Goal: Transaction & Acquisition: Book appointment/travel/reservation

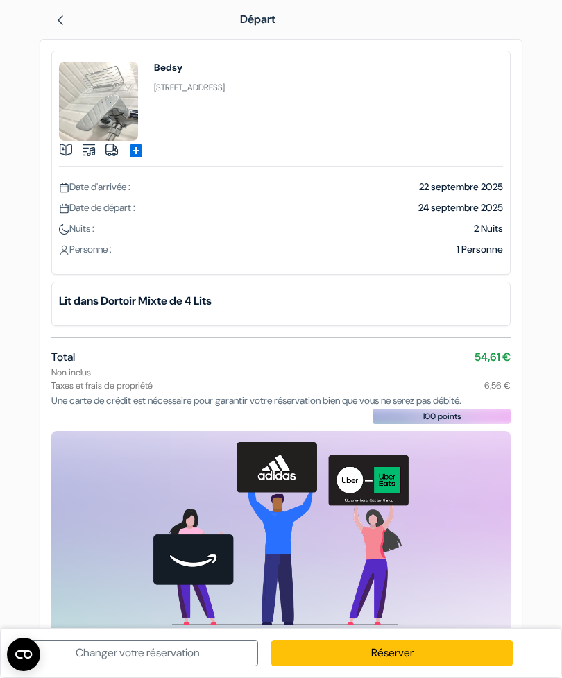
scroll to position [1, 0]
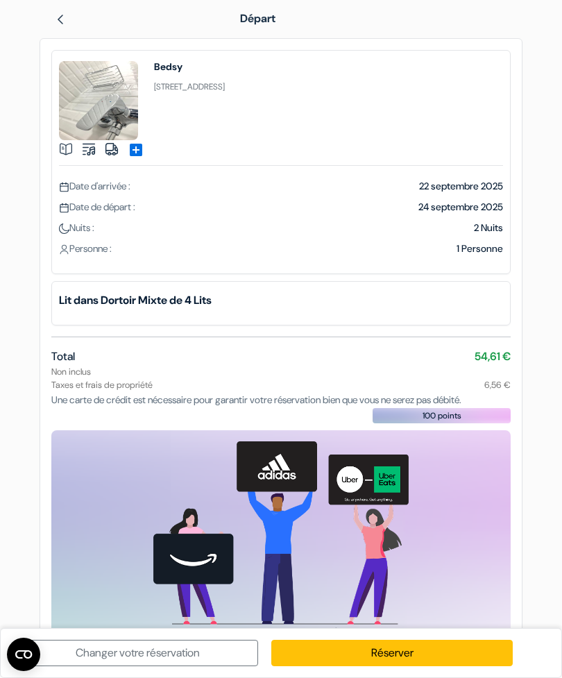
click at [429, 652] on link "Réserver" at bounding box center [391, 653] width 241 height 26
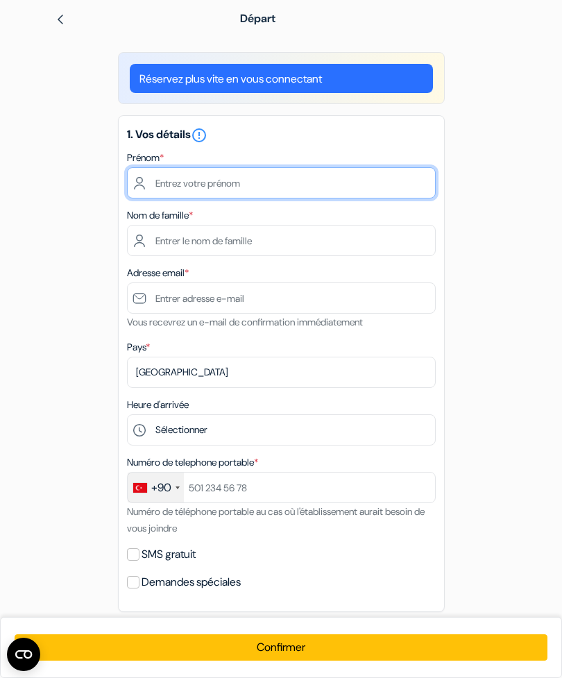
click at [172, 194] on input "text" at bounding box center [281, 182] width 309 height 31
type input "Théo"
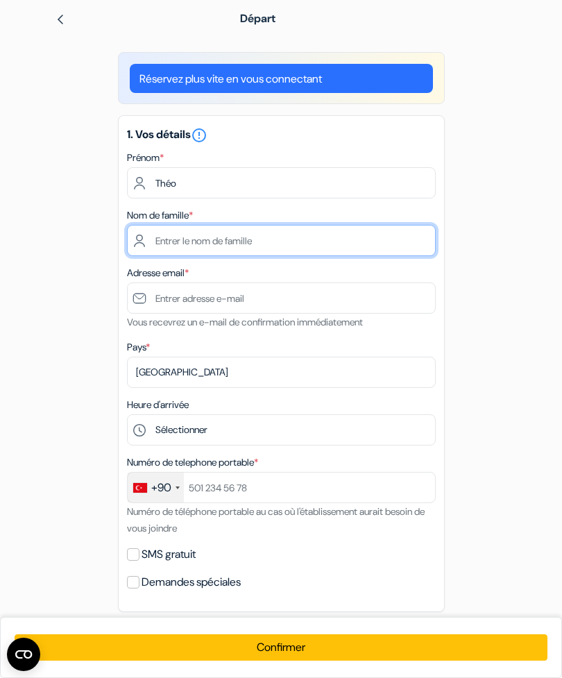
click at [262, 246] on input "text" at bounding box center [281, 240] width 309 height 31
type input "Mairine"
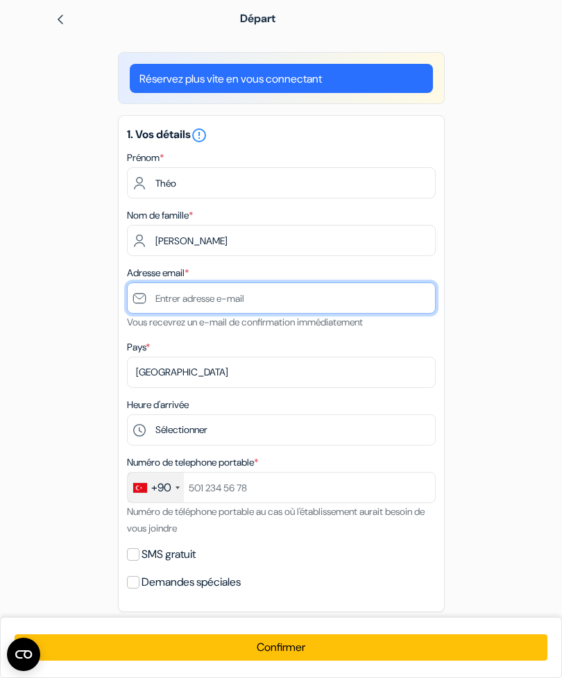
click at [244, 297] on input "text" at bounding box center [281, 298] width 309 height 31
type input "T"
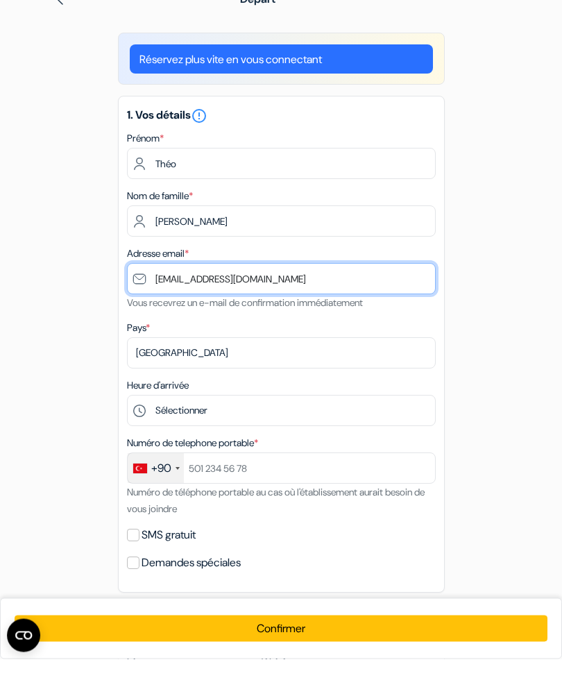
type input "[EMAIL_ADDRESS][DOMAIN_NAME]"
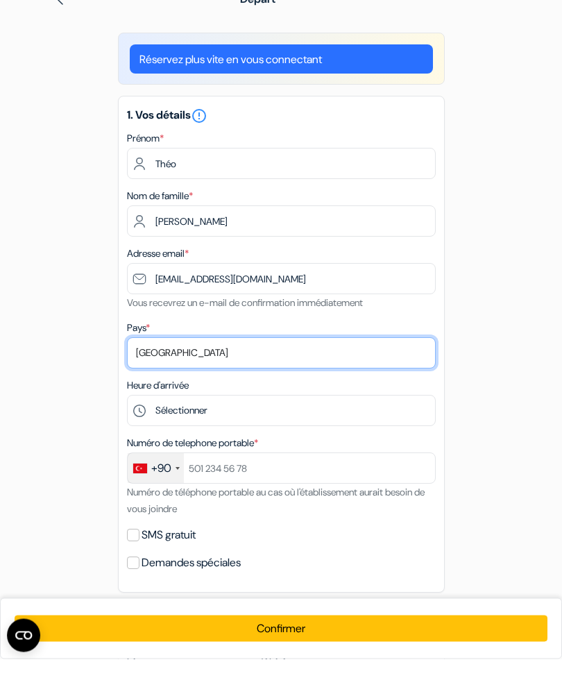
click at [335, 357] on select "Selectionner le pays Abkhazie Afghanistan Afrique du Sud Albanie Algérie Allema…" at bounding box center [281, 372] width 309 height 31
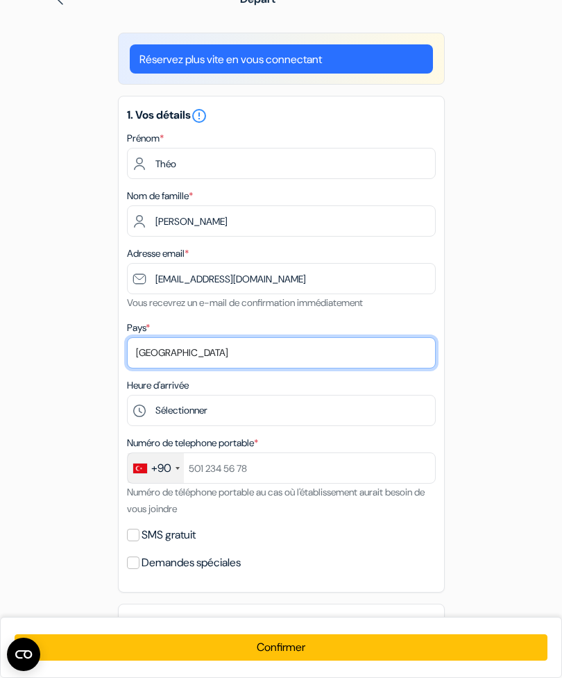
select select "fr"
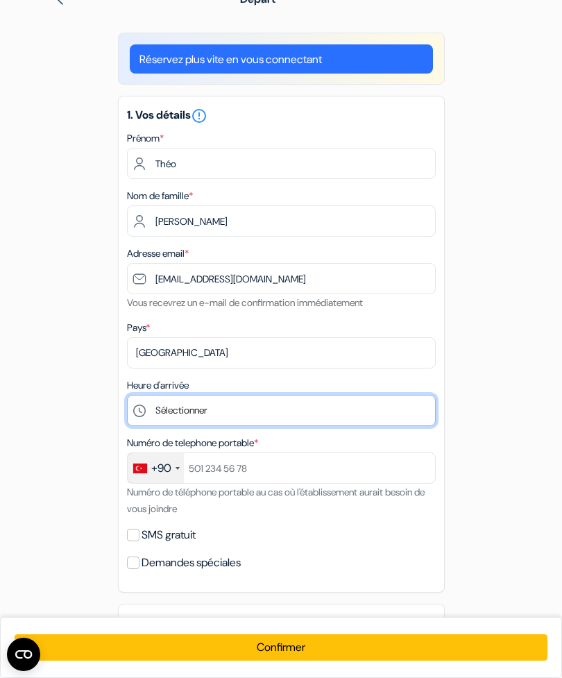
click at [246, 406] on select "Sélectionner 14:00 15:00 16:00 17:00 18:00 19:00 20:00 21:00 22:00" at bounding box center [281, 410] width 309 height 31
select select "18"
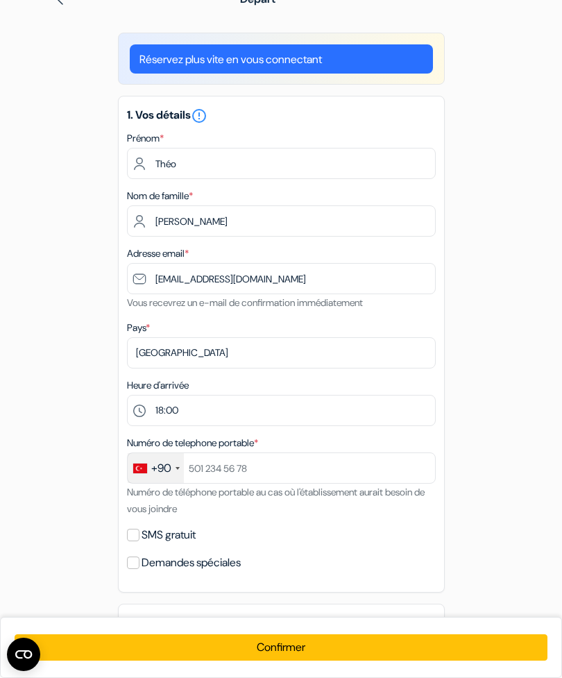
click at [165, 474] on div "+90" at bounding box center [161, 468] width 20 height 17
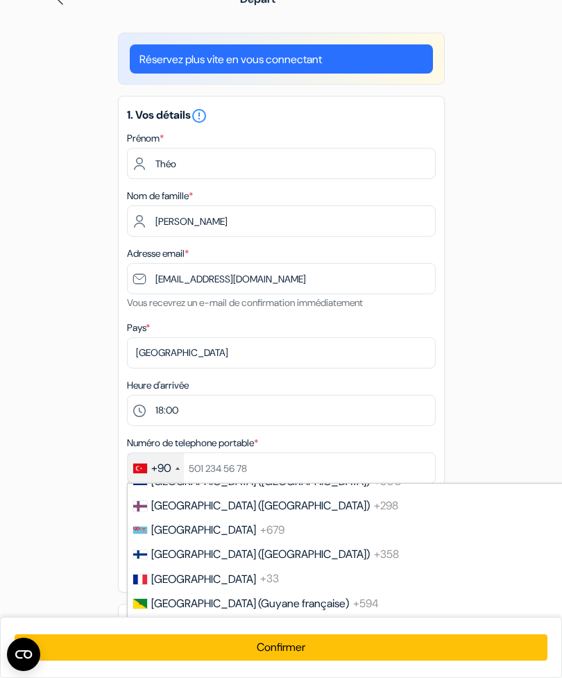
scroll to position [1848, 0]
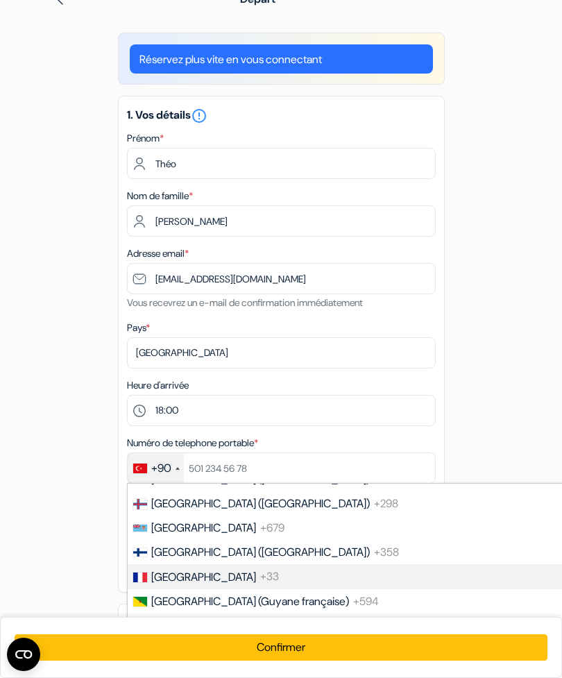
click at [244, 578] on li "France +33" at bounding box center [345, 576] width 439 height 24
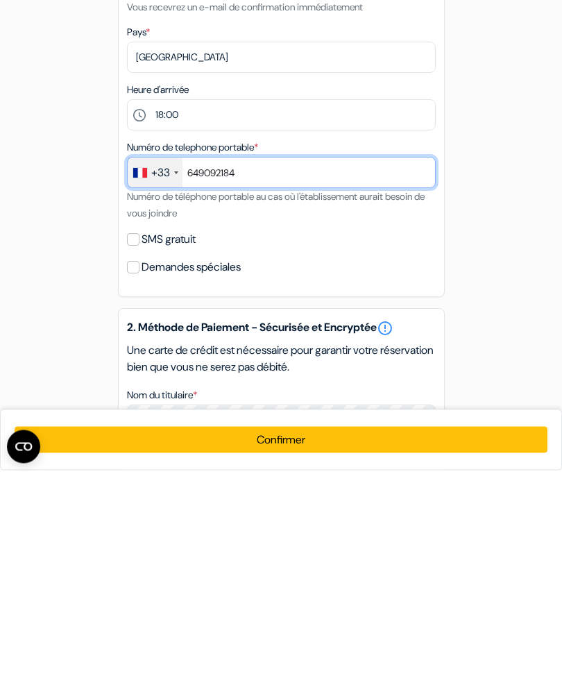
scroll to position [108, 0]
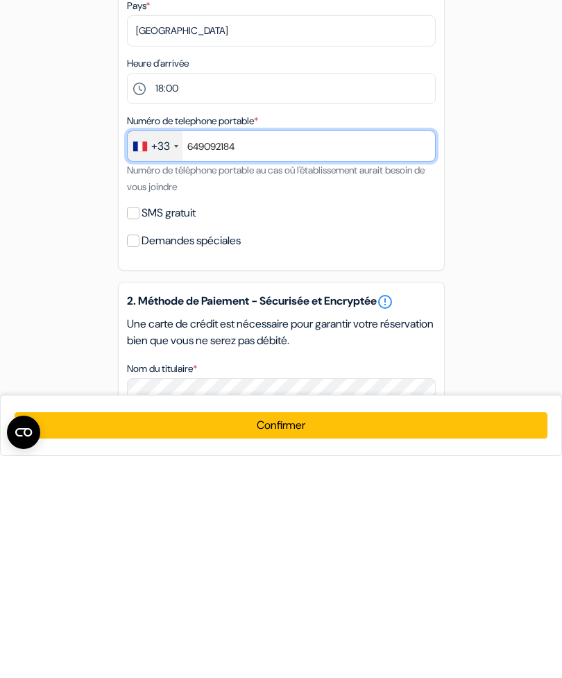
type input "649092184"
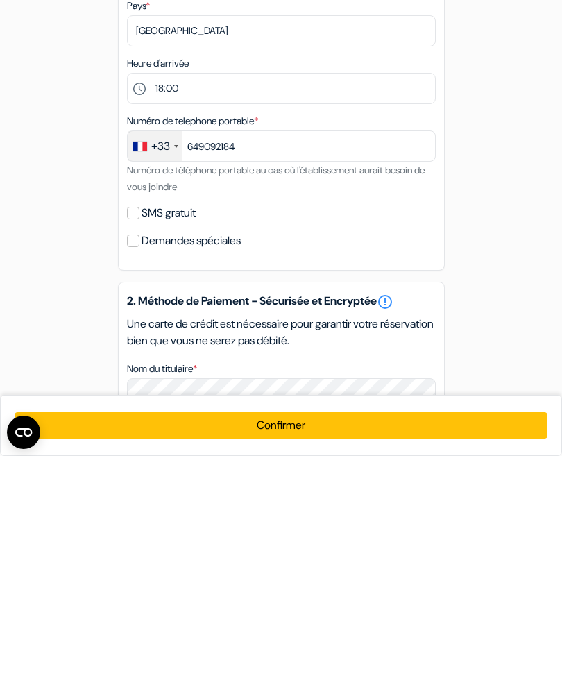
click at [486, 340] on div "add_box Bedsy Strada Gabroveni 2, Bucarest, Roumanie Détails de l'établissement…" at bounding box center [281, 447] width 500 height 1057
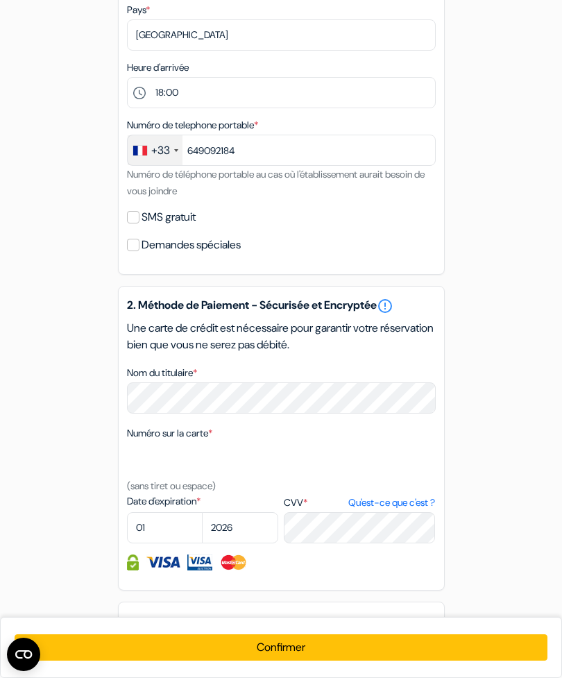
scroll to position [339, 0]
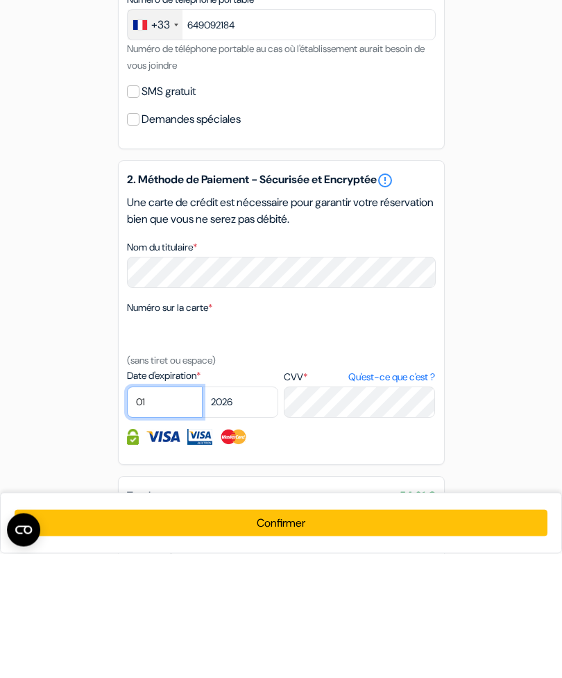
click at [168, 512] on select "01 02 03 04 05 06 07 08 09 10 11 12" at bounding box center [165, 527] width 76 height 31
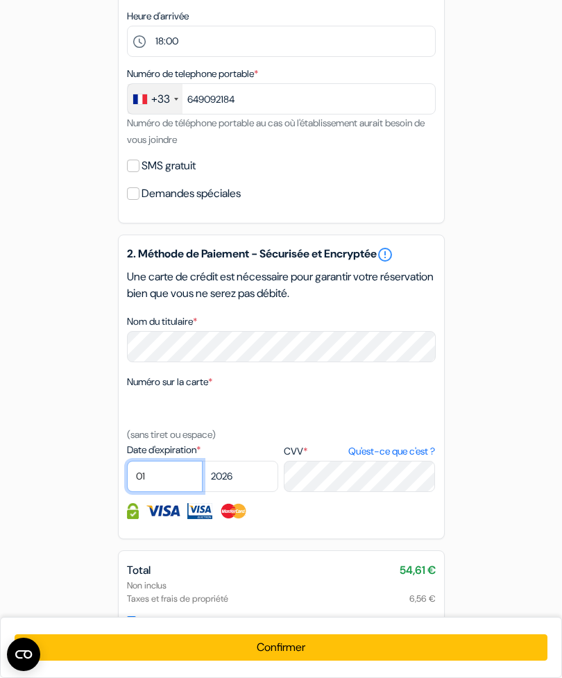
select select "02"
click at [249, 482] on select "2025 2026 2027 2028 2029 2030 2031 2032 2033 2034 2035 2036 2037 2038 2039 2040…" at bounding box center [240, 476] width 76 height 31
select select "2028"
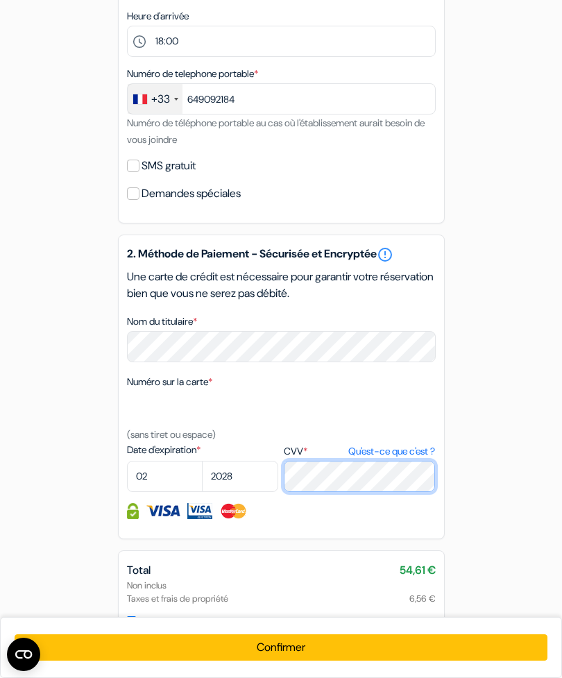
scroll to position [434, 0]
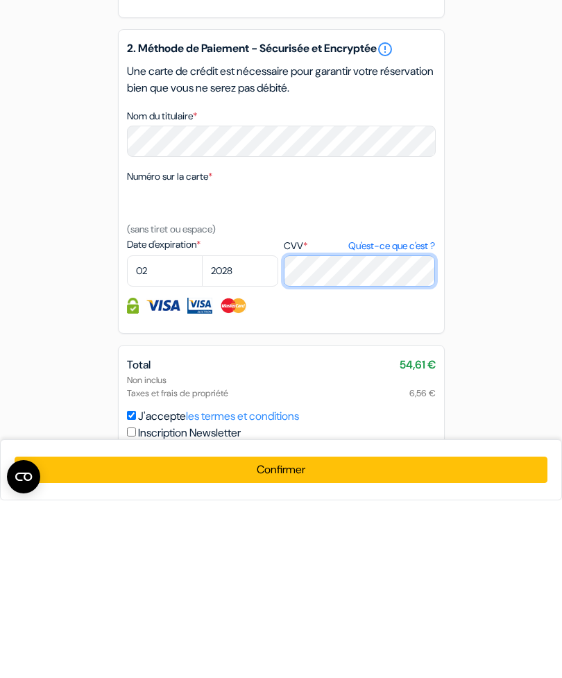
click at [281, 635] on button "Confirmer Loading..." at bounding box center [281, 648] width 533 height 26
